Goal: Check status: Check status

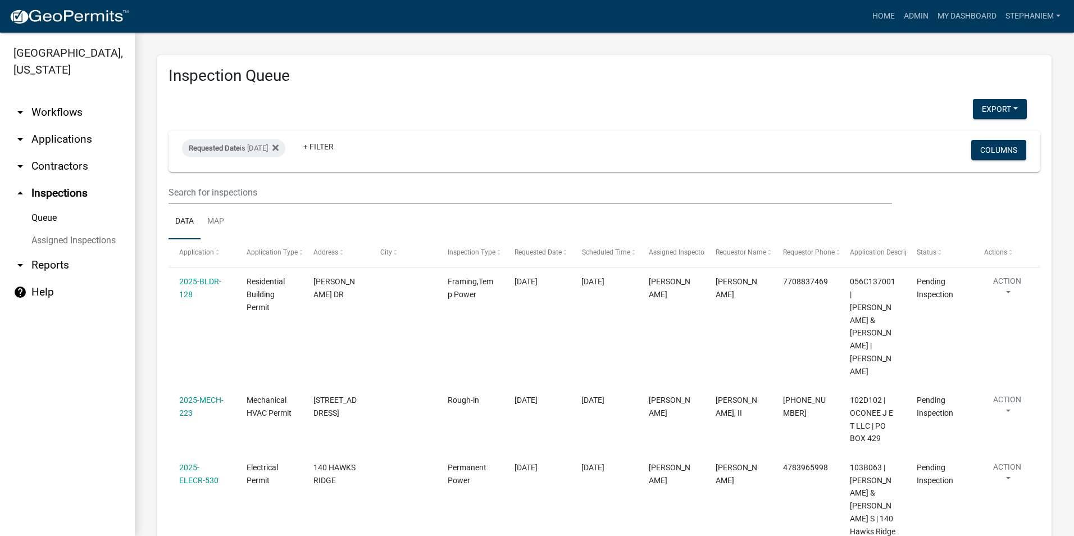
scroll to position [1044, 0]
click at [252, 142] on div "Requested Date is 09/23/2025" at bounding box center [233, 148] width 103 height 18
click at [279, 189] on input "2025-09-23" at bounding box center [243, 190] width 79 height 23
type input "2025-09-22"
click at [256, 218] on button "Done" at bounding box center [243, 223] width 79 height 20
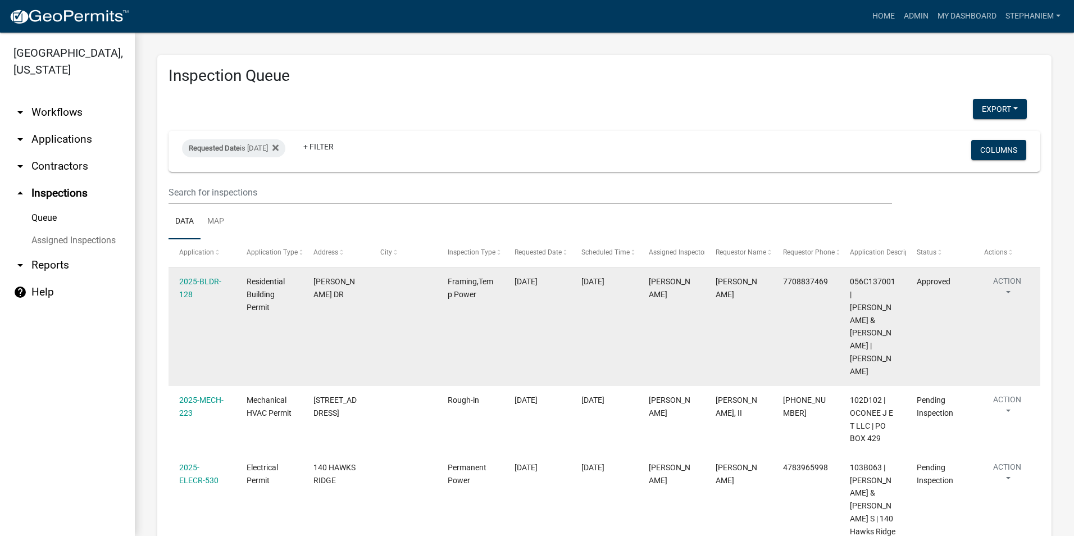
select select "3: 100"
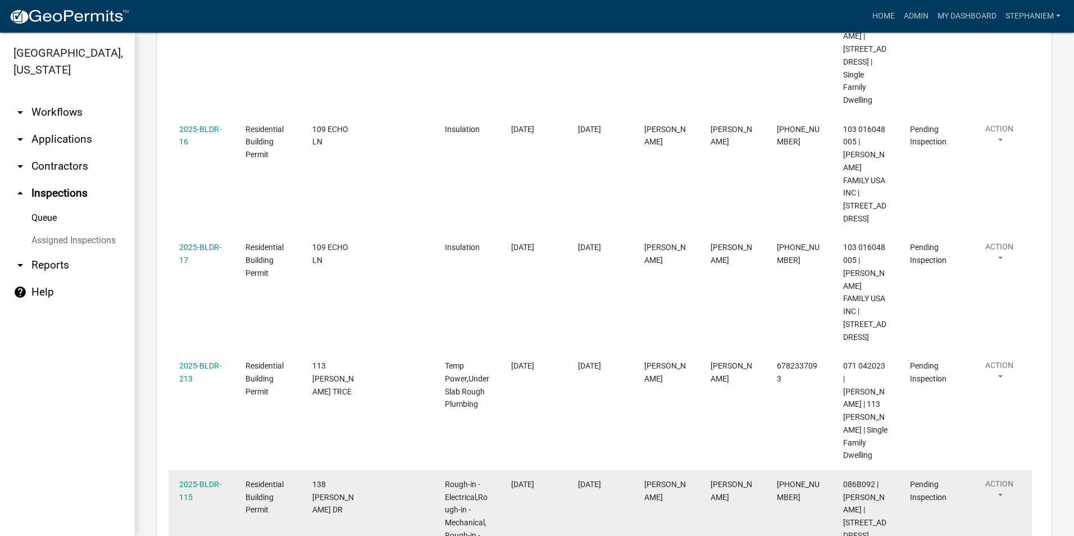
scroll to position [1905, 0]
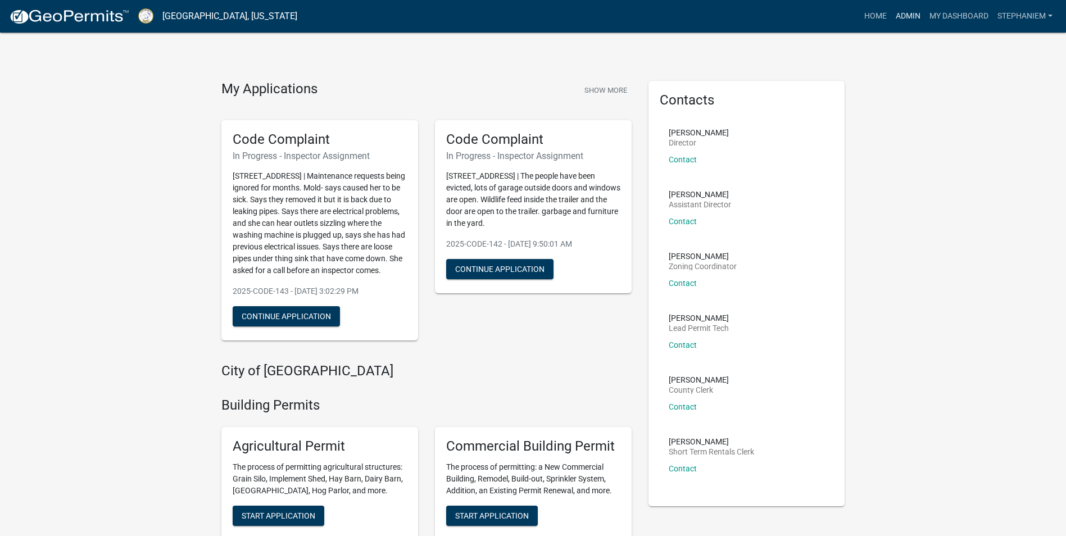
drag, startPoint x: 903, startPoint y: 18, endPoint x: 893, endPoint y: 21, distance: 10.5
click at [903, 18] on link "Admin" at bounding box center [908, 16] width 34 height 21
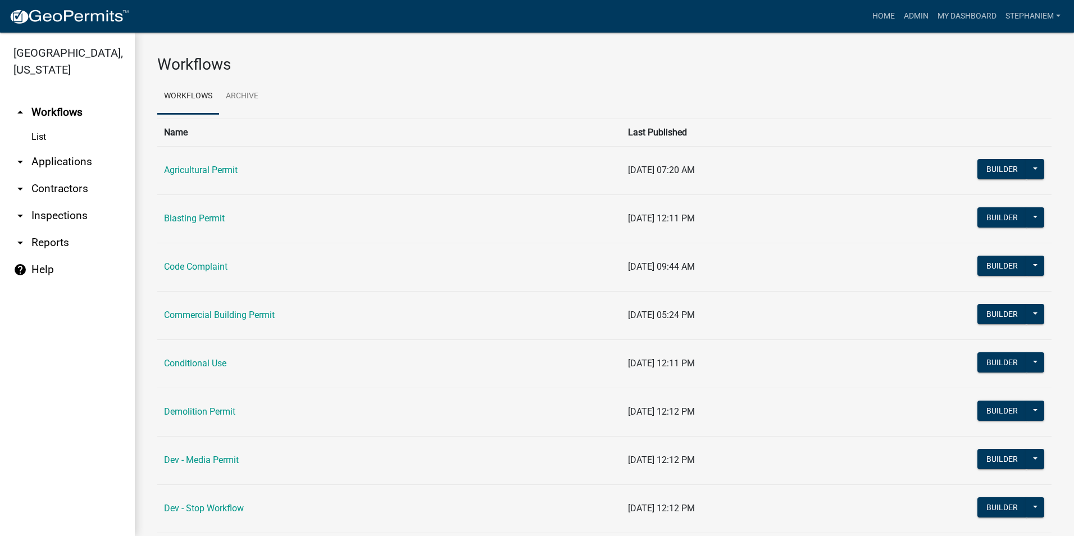
click at [80, 161] on link "arrow_drop_down Applications" at bounding box center [67, 161] width 135 height 27
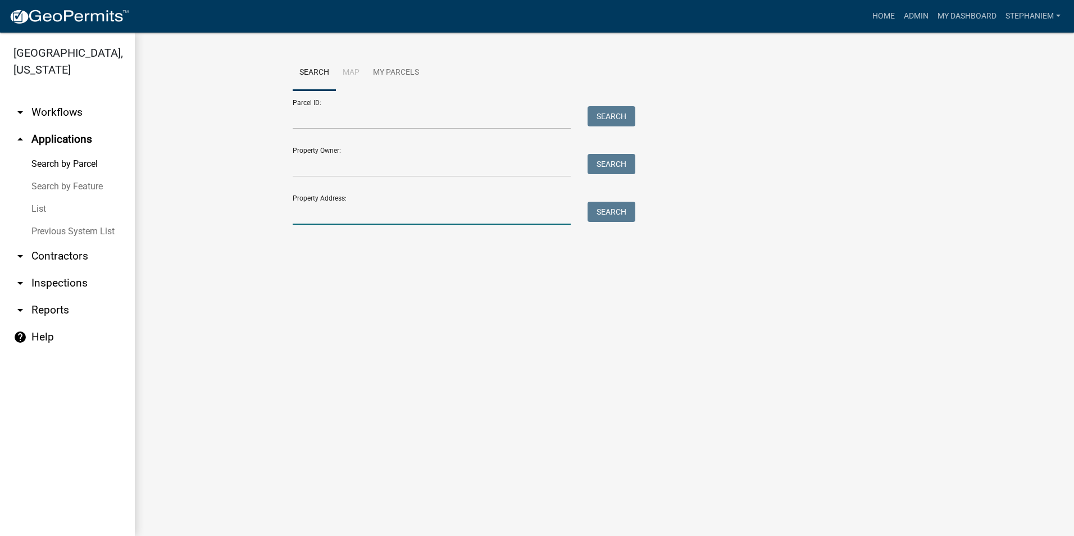
click at [328, 222] on input "Property Address:" at bounding box center [432, 213] width 278 height 23
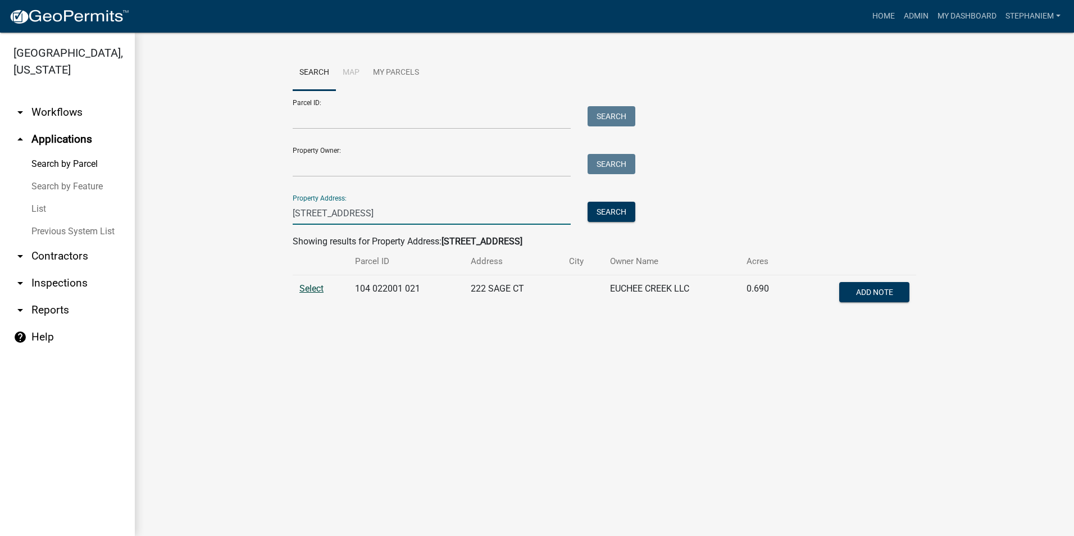
type input "[STREET_ADDRESS]"
click at [307, 288] on span "Select" at bounding box center [311, 288] width 24 height 11
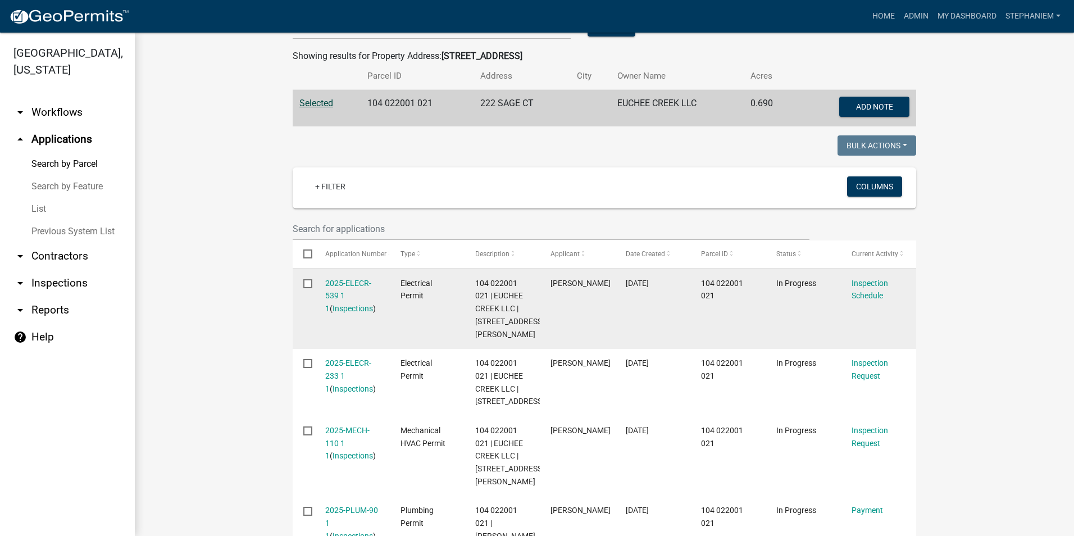
scroll to position [169, 0]
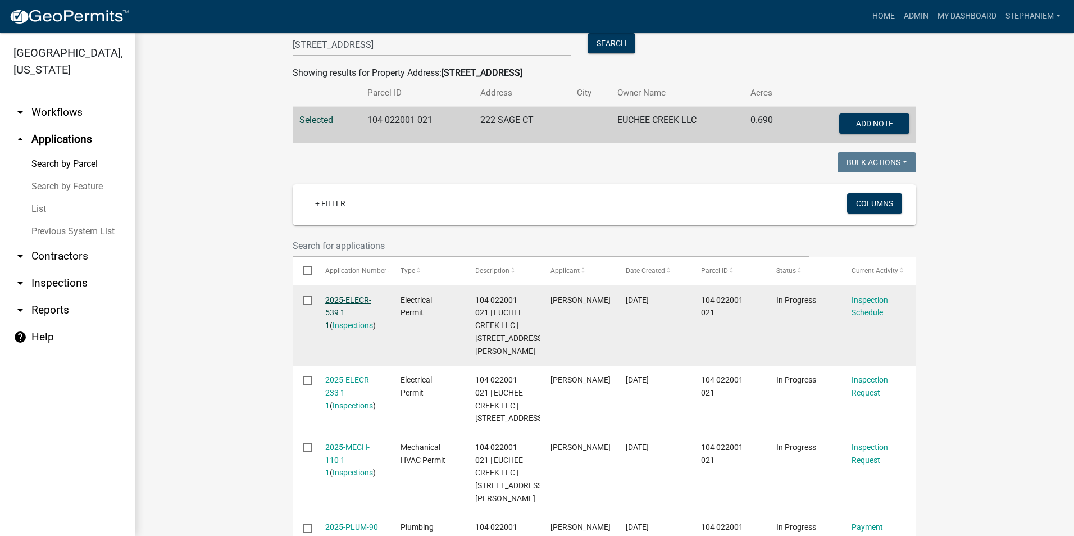
click at [352, 302] on link "2025-ELECR-539 1 1" at bounding box center [348, 312] width 46 height 35
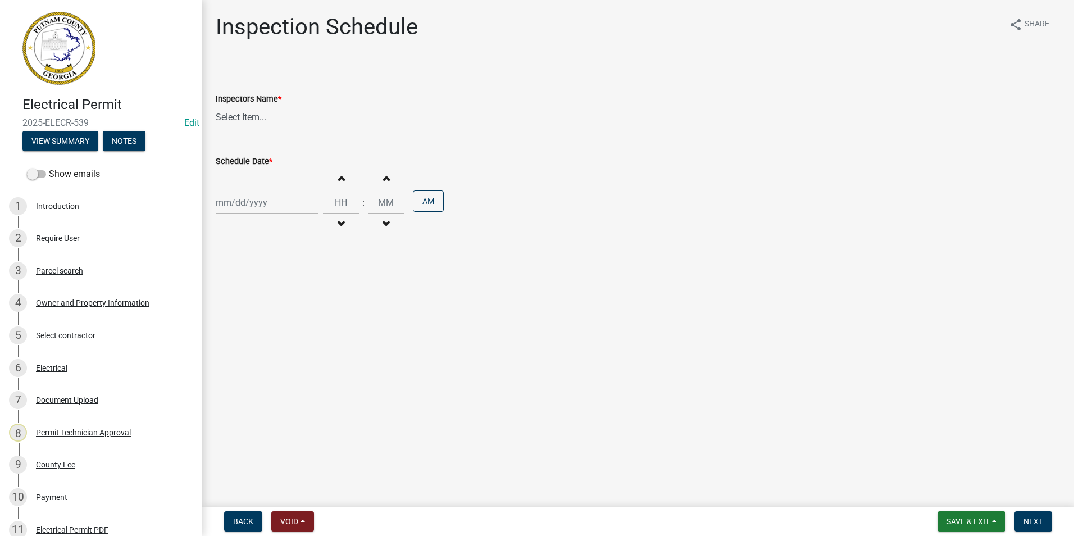
click at [79, 368] on div "6 Electrical" at bounding box center [96, 368] width 175 height 18
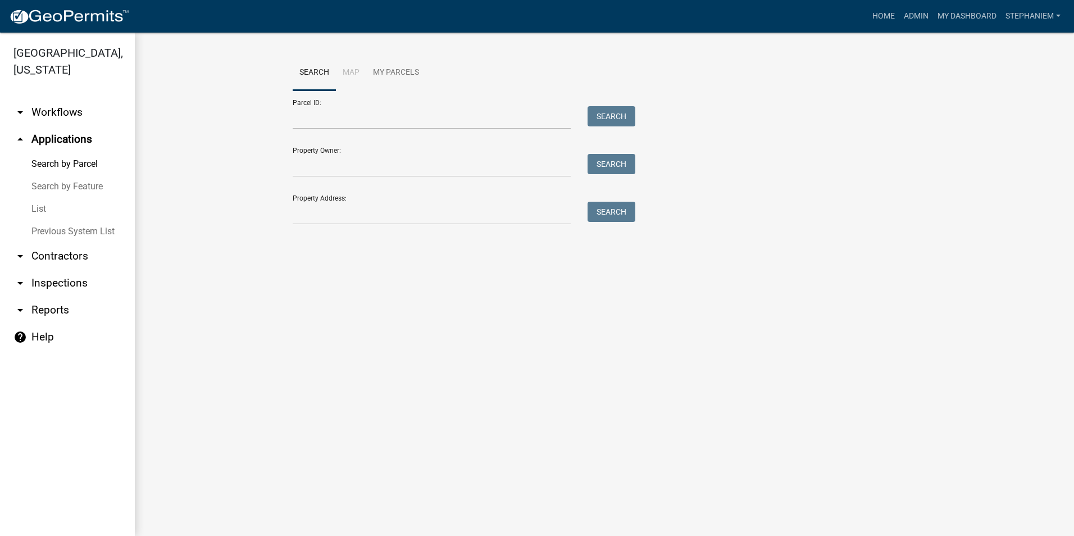
drag, startPoint x: 460, startPoint y: 197, endPoint x: 454, endPoint y: 206, distance: 10.6
click at [460, 198] on div "Property Address: Search" at bounding box center [461, 205] width 337 height 39
click at [451, 213] on input "Property Address:" at bounding box center [432, 213] width 278 height 23
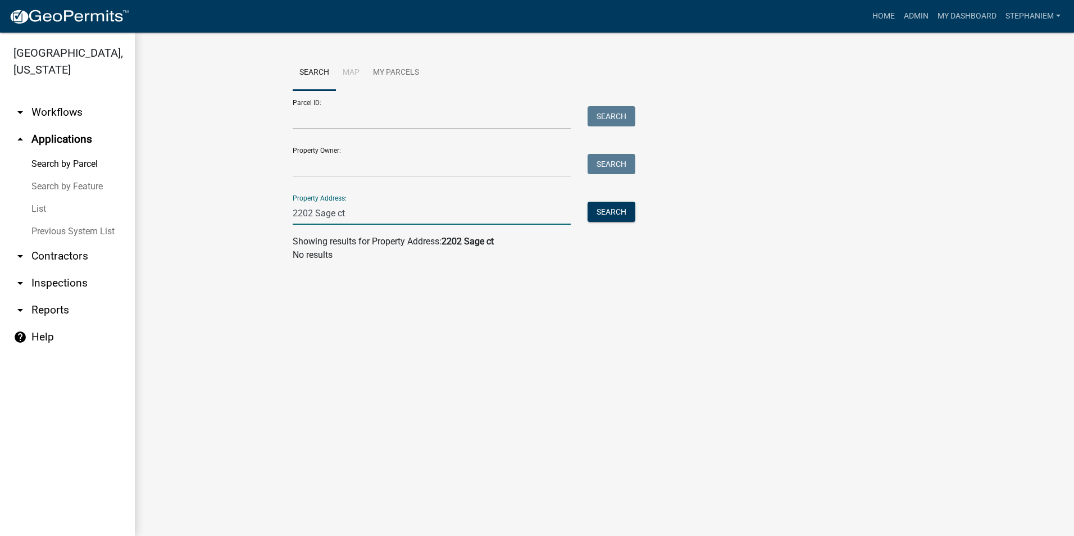
click at [306, 211] on input "2202 Sage ct" at bounding box center [432, 213] width 278 height 23
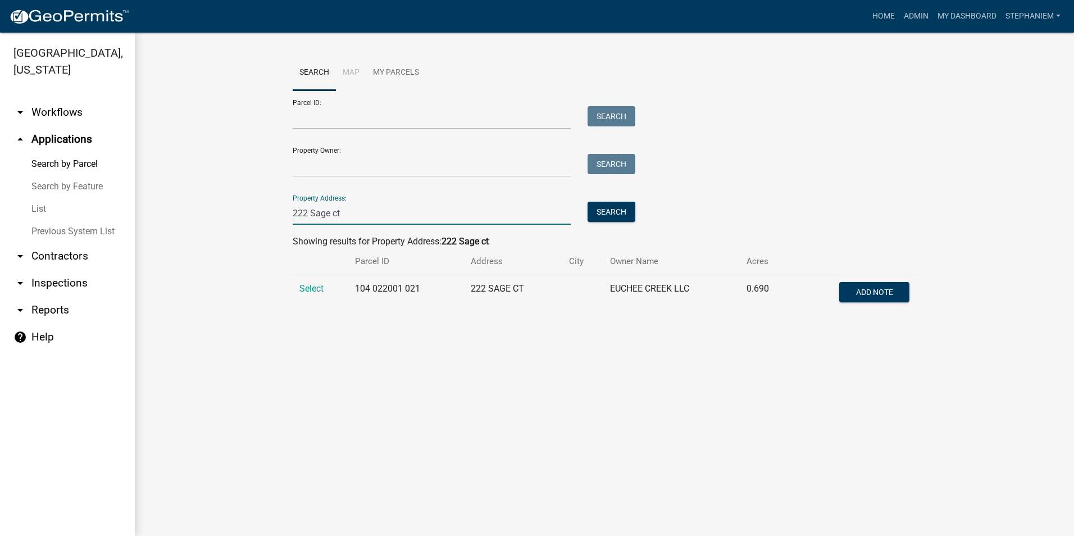
type input "222 Sage ct"
click at [584, 216] on div "Search" at bounding box center [608, 213] width 59 height 23
click at [586, 216] on div "Search" at bounding box center [608, 213] width 59 height 23
click at [589, 216] on button "Search" at bounding box center [612, 212] width 48 height 20
click at [306, 289] on span "Select" at bounding box center [311, 288] width 24 height 11
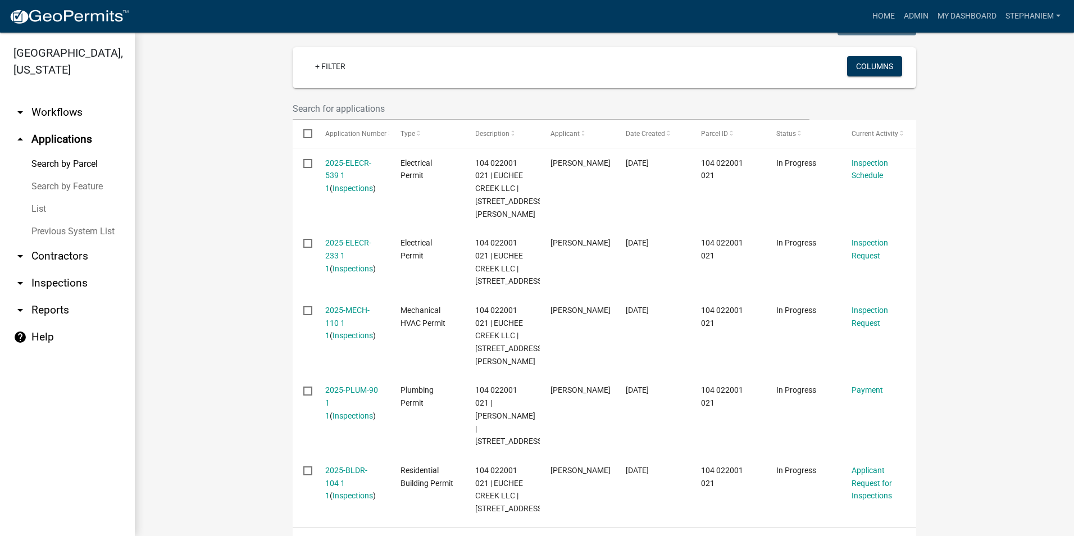
scroll to position [287, 0]
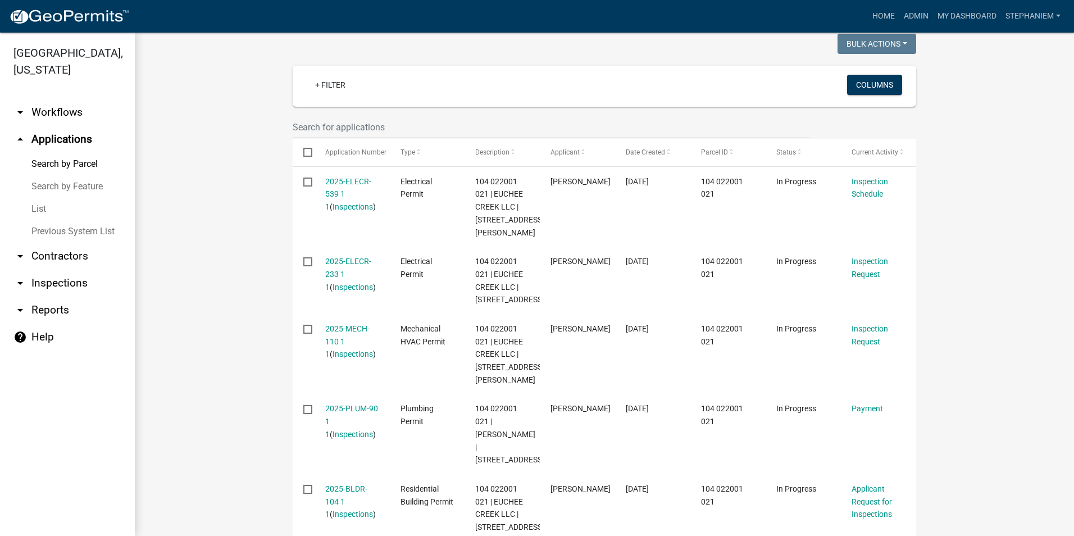
click at [217, 240] on wm-workflow-application-search-view "Search Map My Parcels Parcel ID: Search Property Owner: Search Property Address…" at bounding box center [604, 274] width 894 height 1012
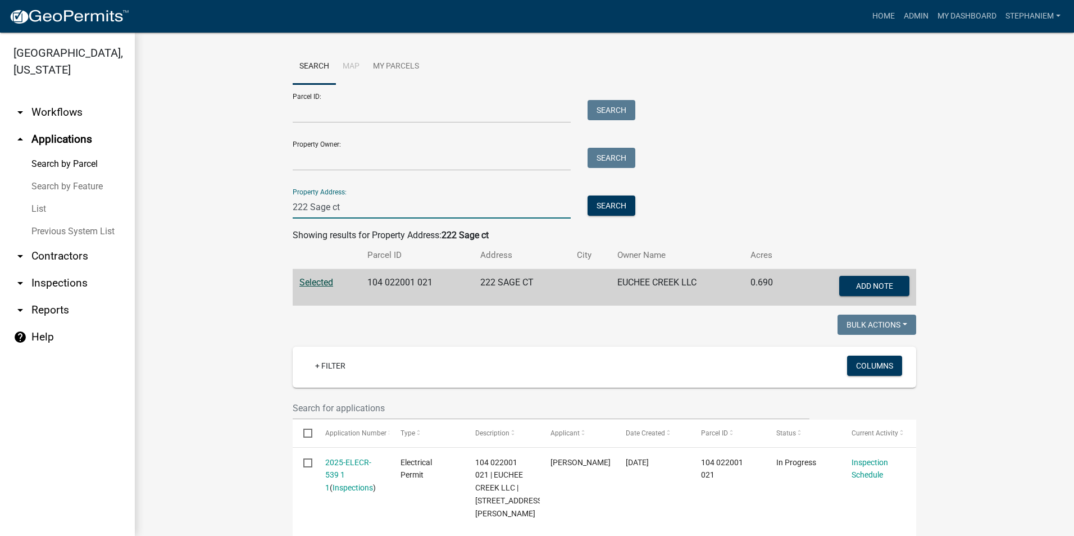
drag, startPoint x: 357, startPoint y: 198, endPoint x: 279, endPoint y: 211, distance: 79.1
